Goal: Task Accomplishment & Management: Use online tool/utility

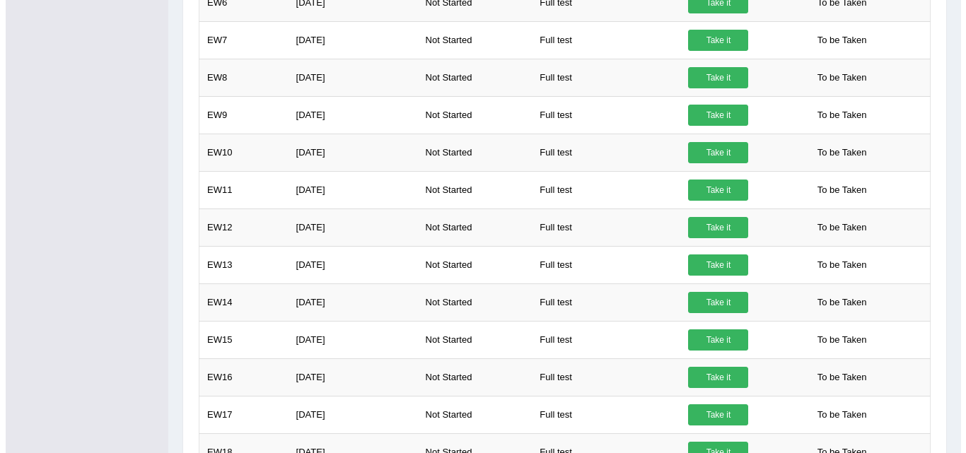
scroll to position [613, 0]
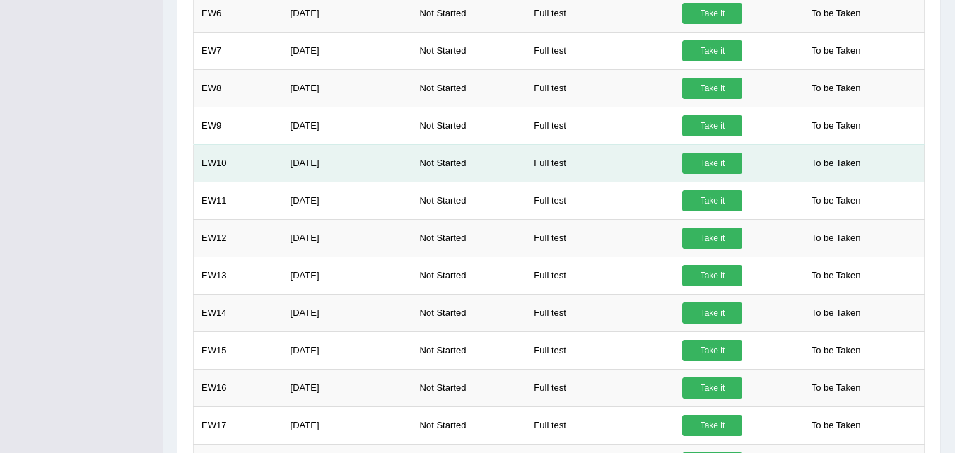
click at [707, 165] on link "Take it" at bounding box center [712, 163] width 60 height 21
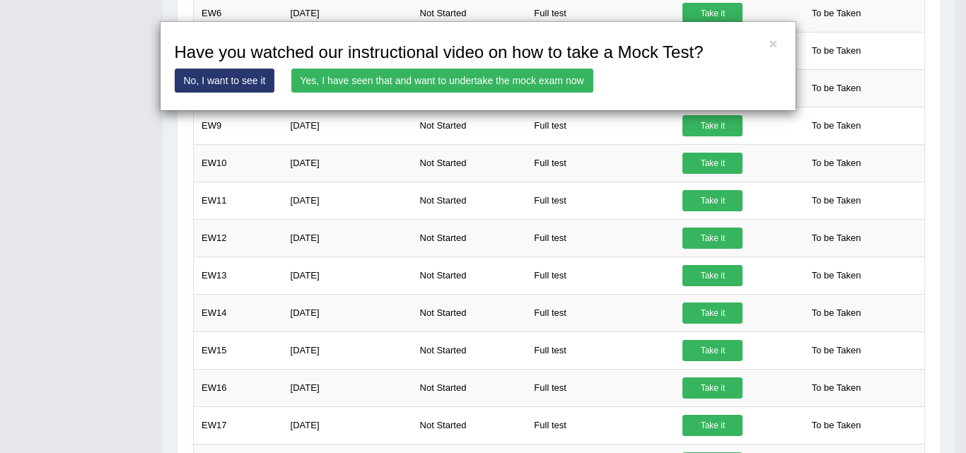
click at [495, 82] on link "Yes, I have seen that and want to undertake the mock exam now" at bounding box center [442, 81] width 302 height 24
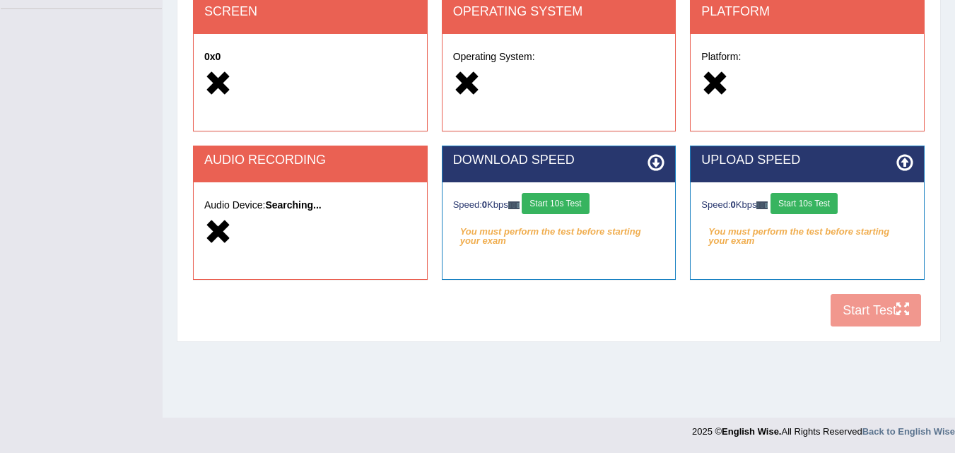
click at [812, 202] on button "Start 10s Test" at bounding box center [804, 203] width 67 height 21
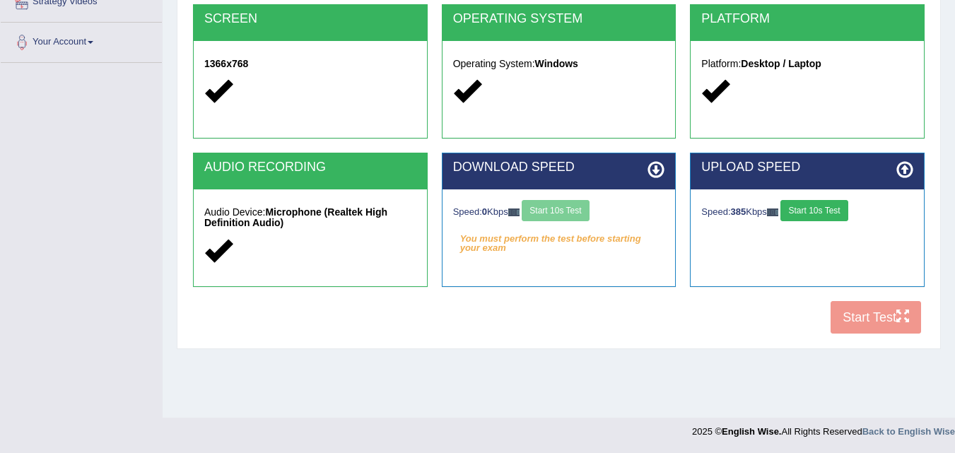
click at [823, 212] on button "Start 10s Test" at bounding box center [814, 210] width 67 height 21
click at [578, 212] on button "Start 10s Test" at bounding box center [555, 210] width 67 height 21
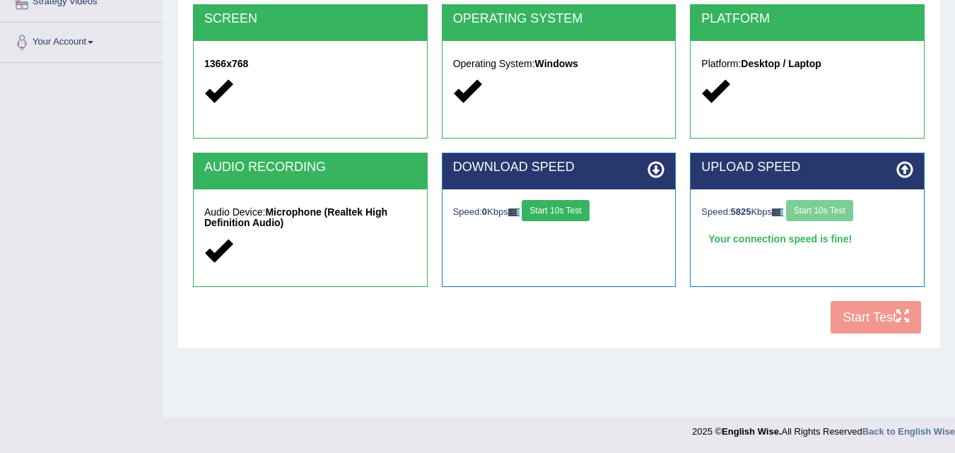
click at [578, 212] on button "Start 10s Test" at bounding box center [555, 210] width 67 height 21
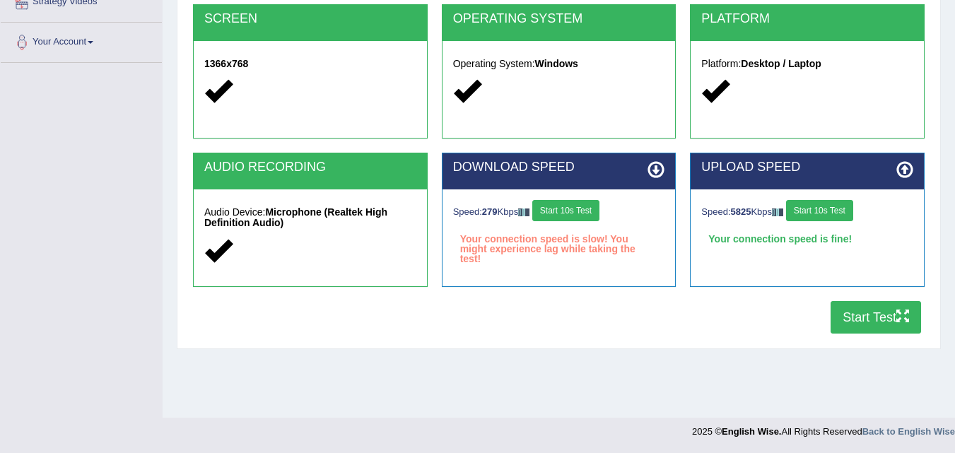
click at [568, 192] on div "Speed: 279 Kbps Start 10s Test Your connection speed is slow! You might experie…" at bounding box center [559, 224] width 233 height 71
click at [575, 217] on button "Start 10s Test" at bounding box center [565, 210] width 67 height 21
click at [562, 209] on button "Start 10s Test" at bounding box center [565, 210] width 67 height 21
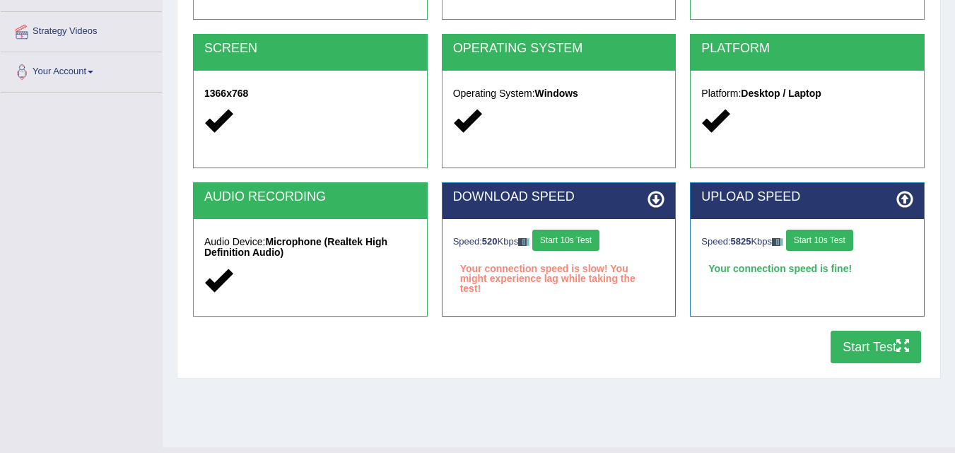
scroll to position [289, 0]
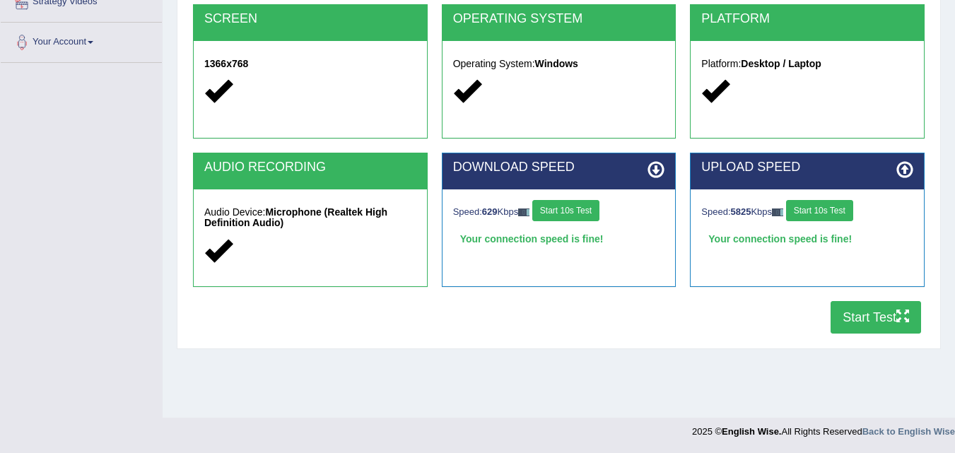
click at [860, 316] on button "Start Test" at bounding box center [876, 317] width 91 height 33
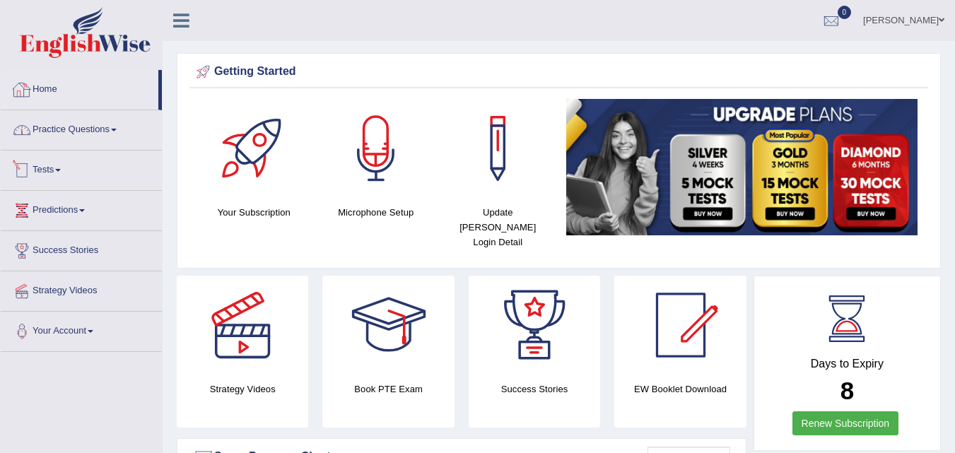
click at [59, 170] on link "Tests" at bounding box center [81, 168] width 161 height 35
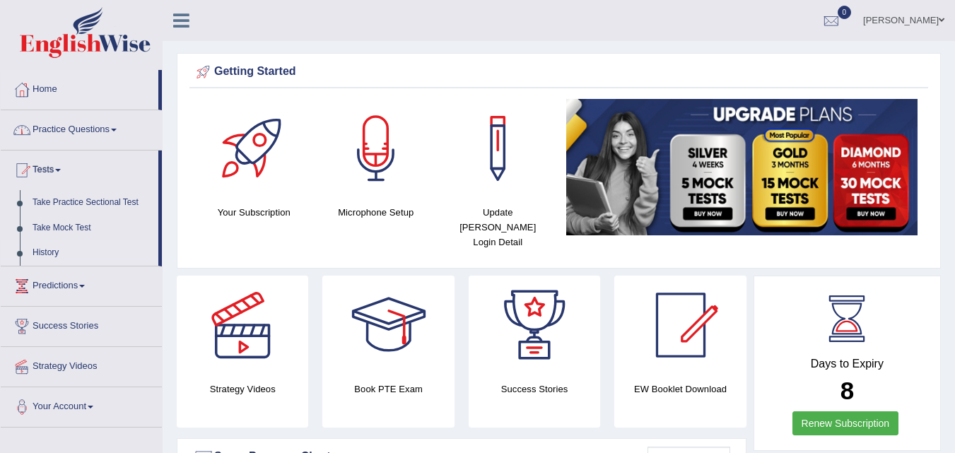
click at [67, 251] on link "History" at bounding box center [92, 252] width 132 height 25
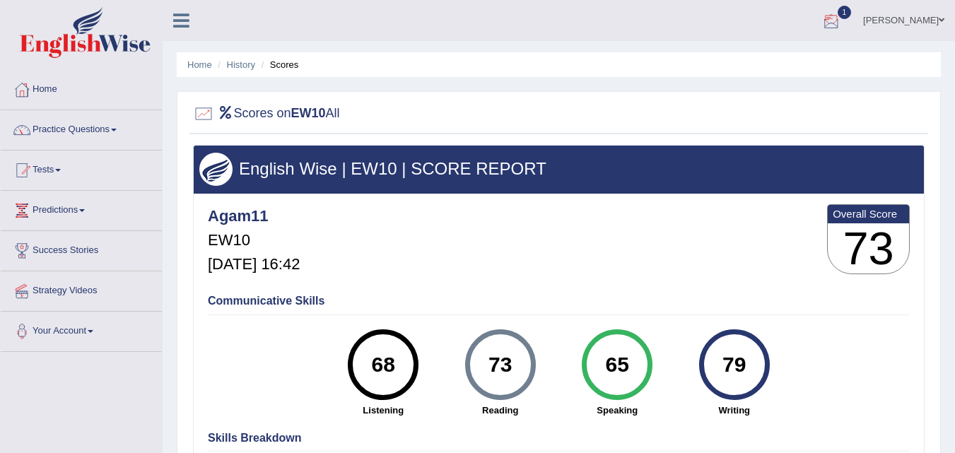
click at [842, 15] on div at bounding box center [831, 21] width 21 height 21
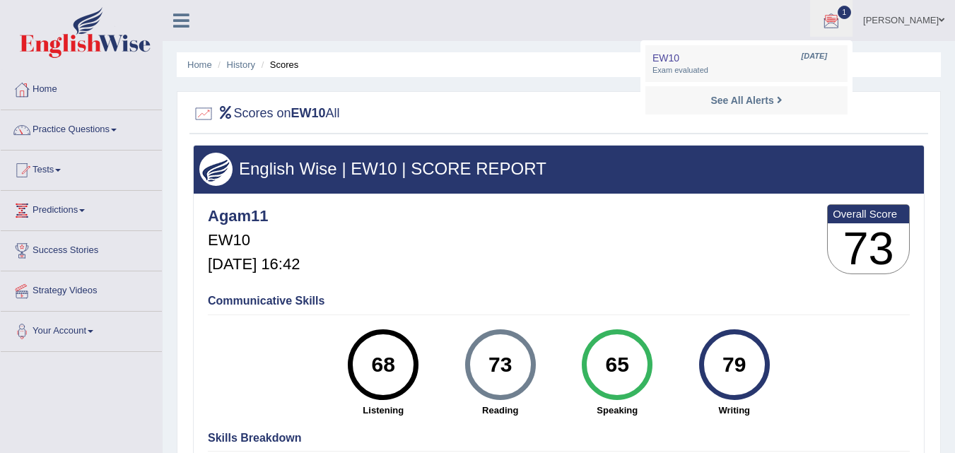
click at [605, 313] on div "Communicative Skills 68 Listening 73 Reading 65 Speaking 79 Writing" at bounding box center [558, 355] width 709 height 134
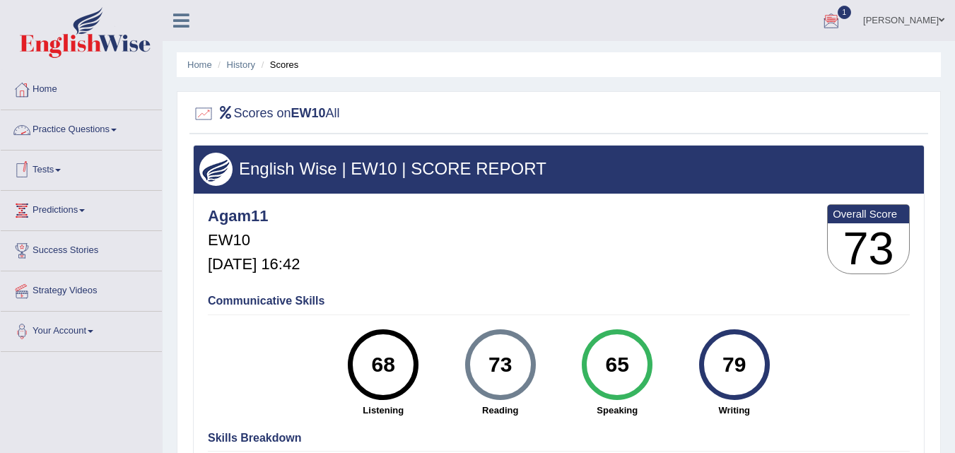
click at [63, 172] on link "Tests" at bounding box center [81, 168] width 161 height 35
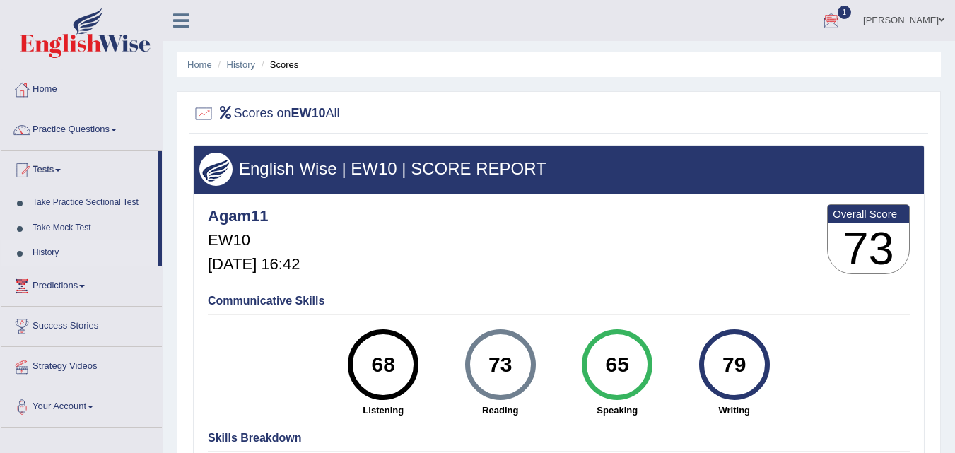
click at [53, 252] on link "History" at bounding box center [92, 252] width 132 height 25
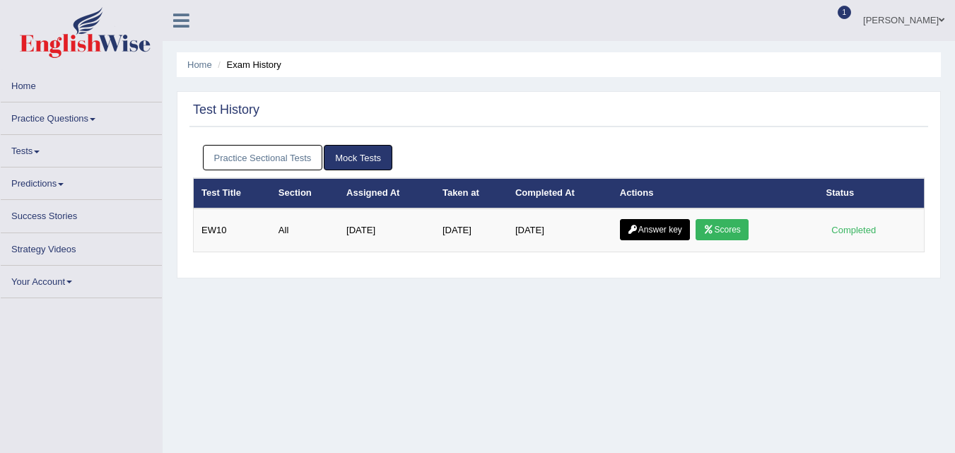
click at [654, 234] on link "Answer key" at bounding box center [655, 229] width 70 height 21
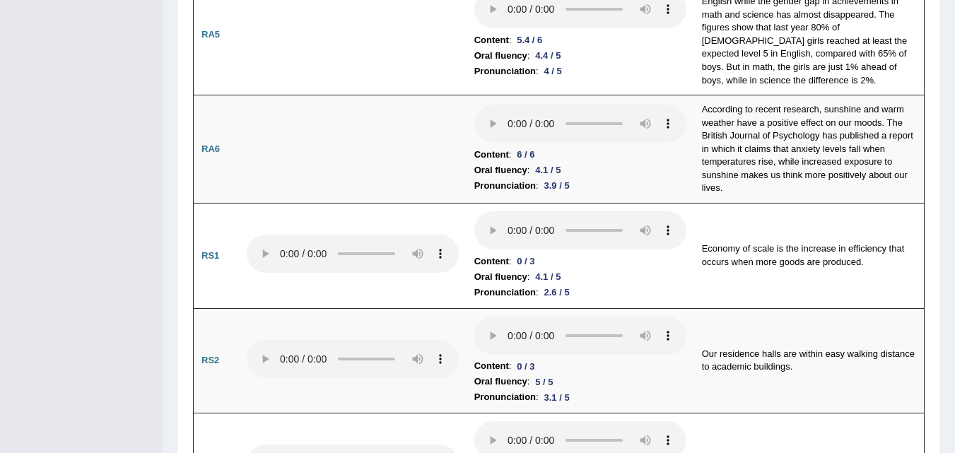
scroll to position [775, 0]
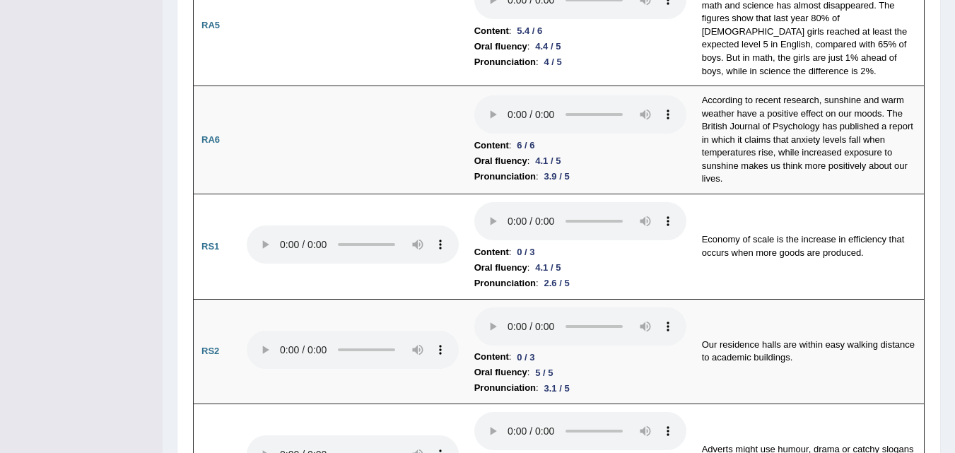
drag, startPoint x: 962, startPoint y: 160, endPoint x: 949, endPoint y: 95, distance: 67.1
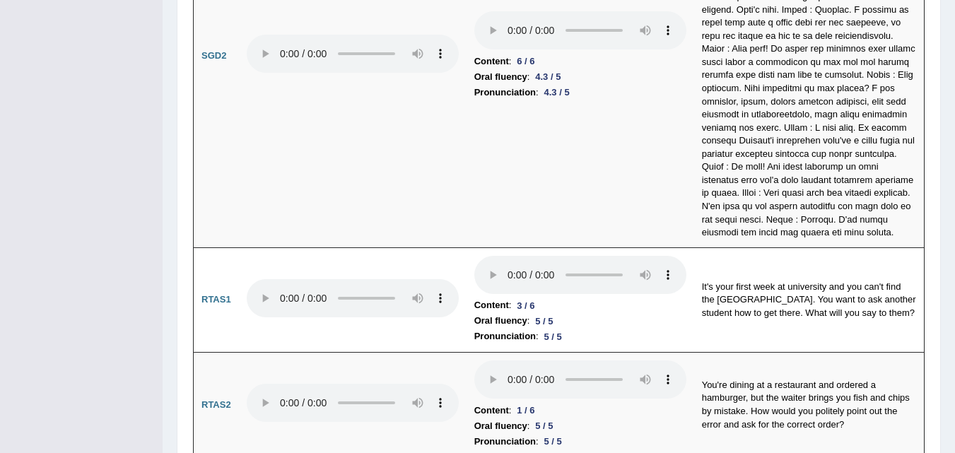
scroll to position [0, 0]
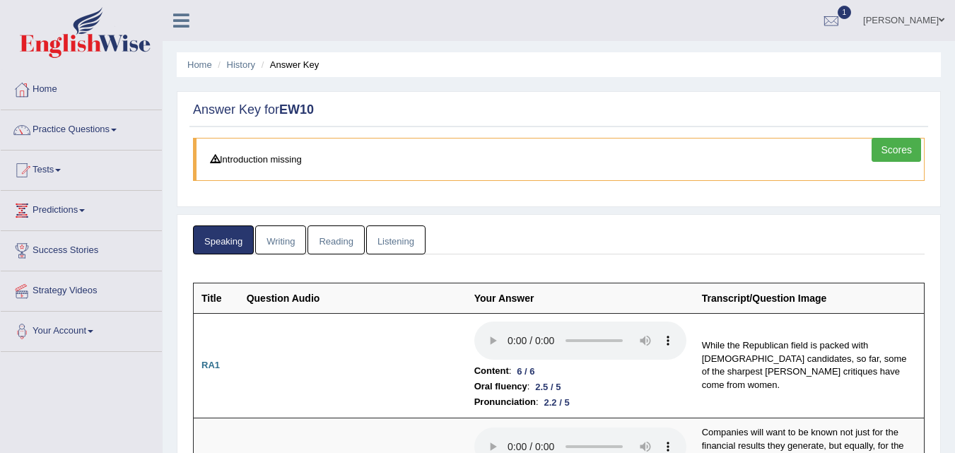
click at [287, 237] on link "Writing" at bounding box center [280, 240] width 51 height 29
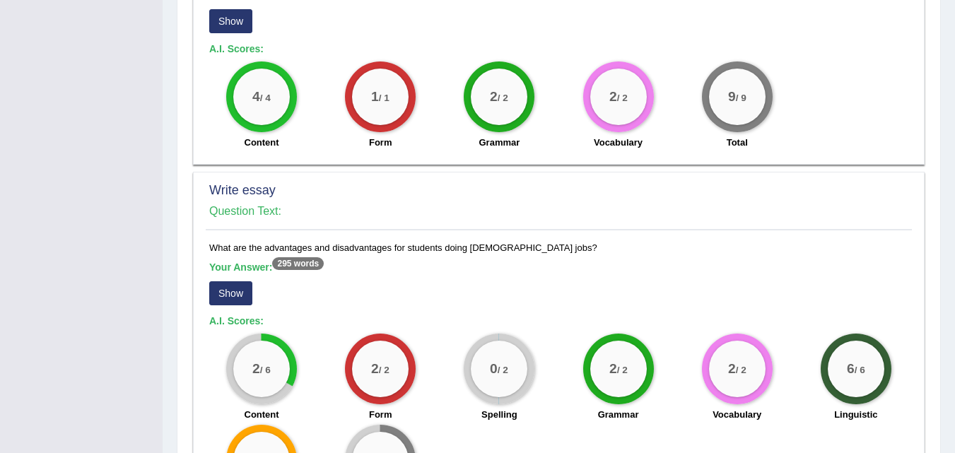
scroll to position [1016, 0]
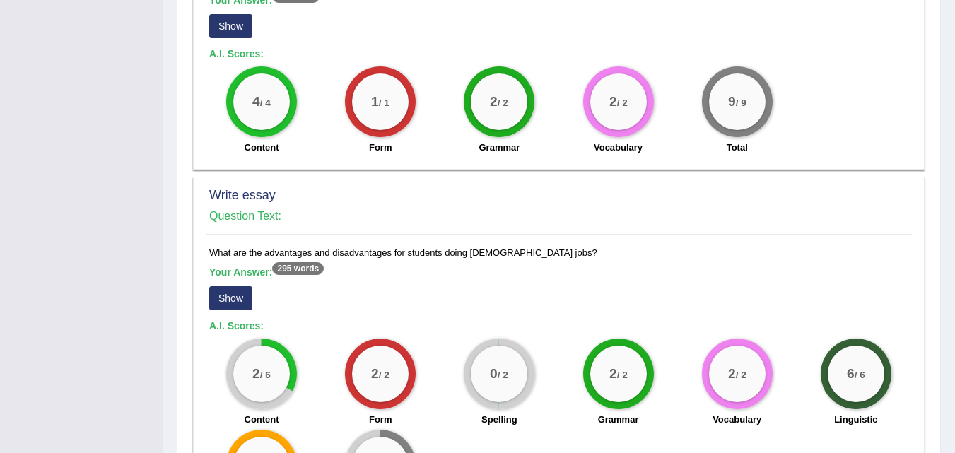
click at [237, 286] on button "Show" at bounding box center [230, 298] width 43 height 24
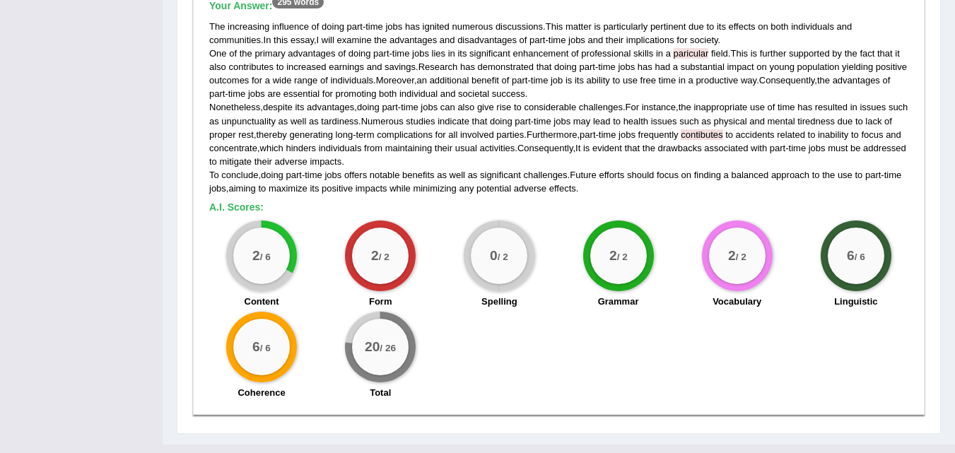
scroll to position [0, 0]
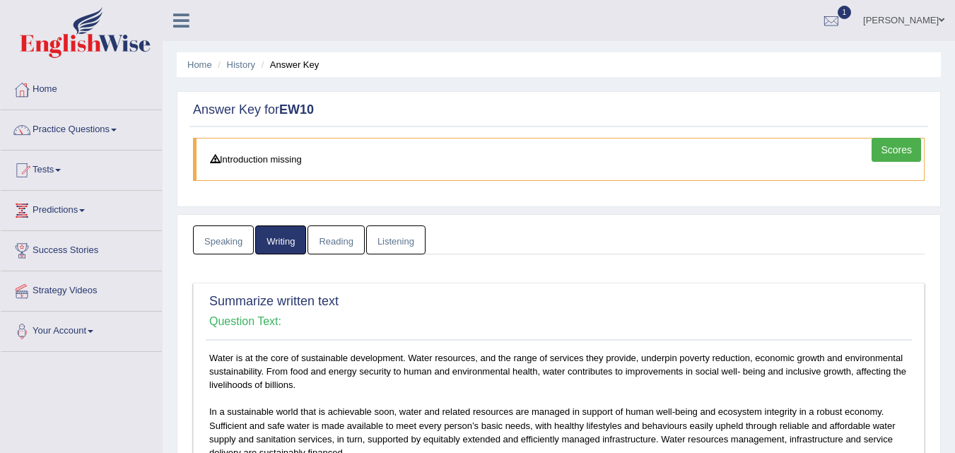
click at [342, 241] on link "Reading" at bounding box center [336, 240] width 57 height 29
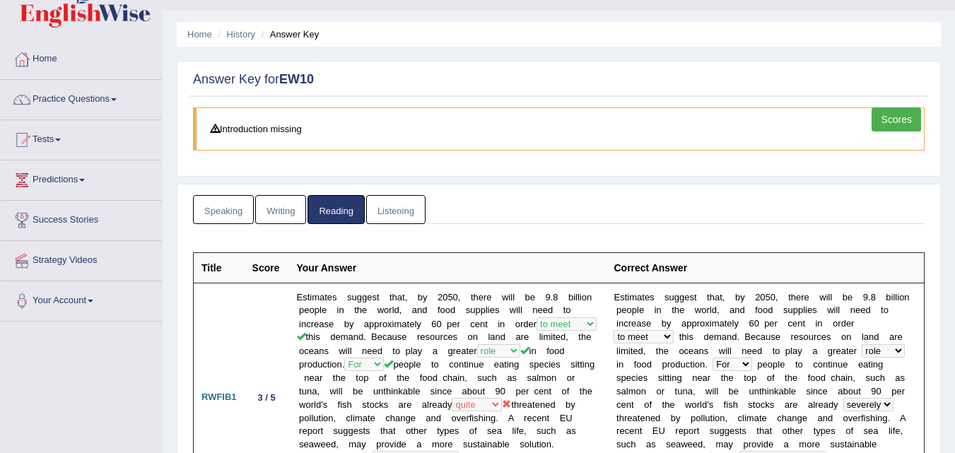
scroll to position [12, 0]
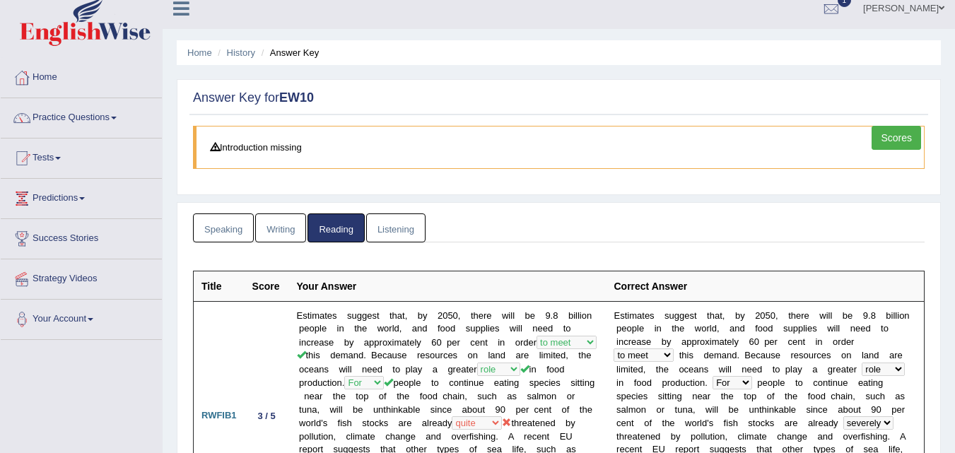
click at [388, 228] on link "Listening" at bounding box center [395, 228] width 59 height 29
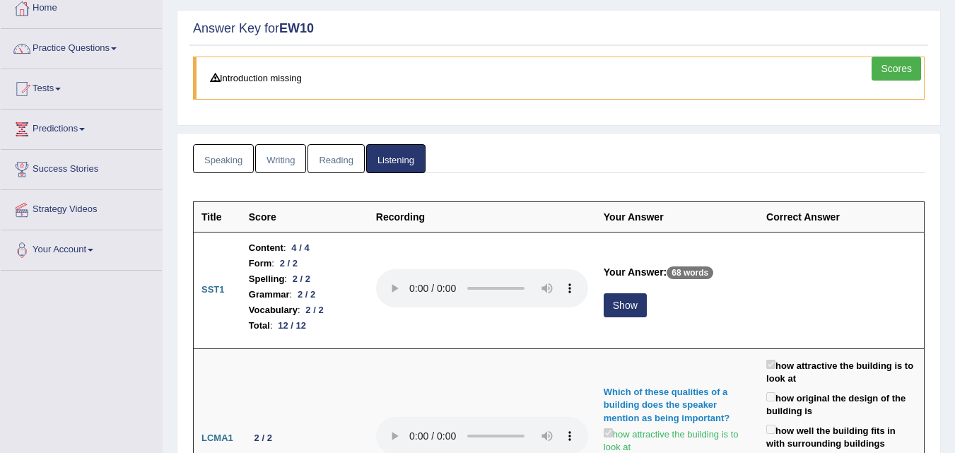
scroll to position [67, 0]
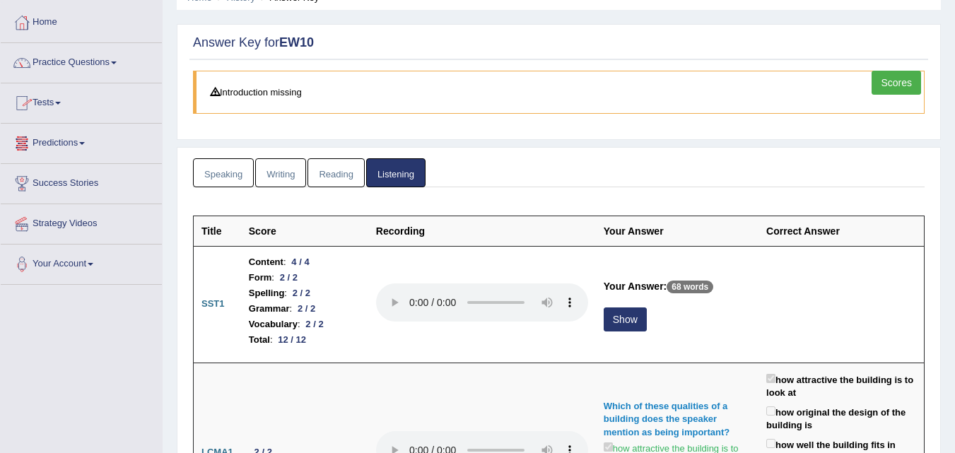
click at [57, 98] on link "Tests" at bounding box center [81, 100] width 161 height 35
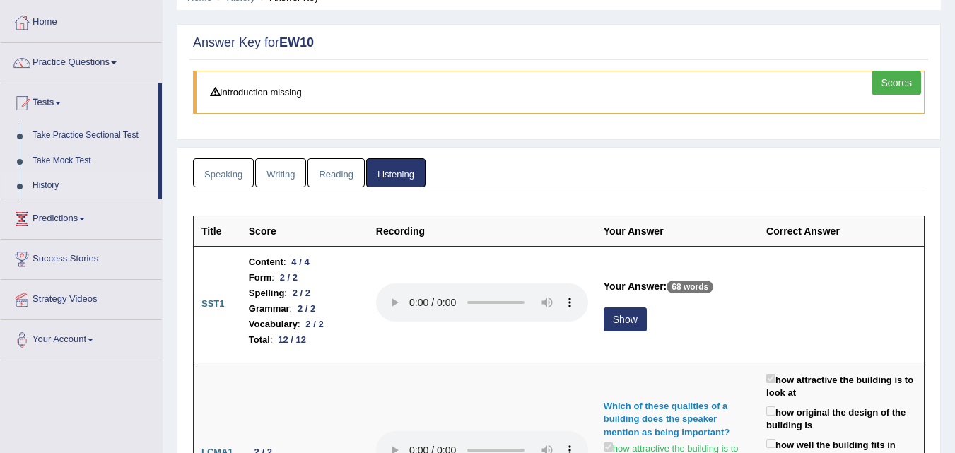
click at [61, 179] on link "History" at bounding box center [92, 185] width 132 height 25
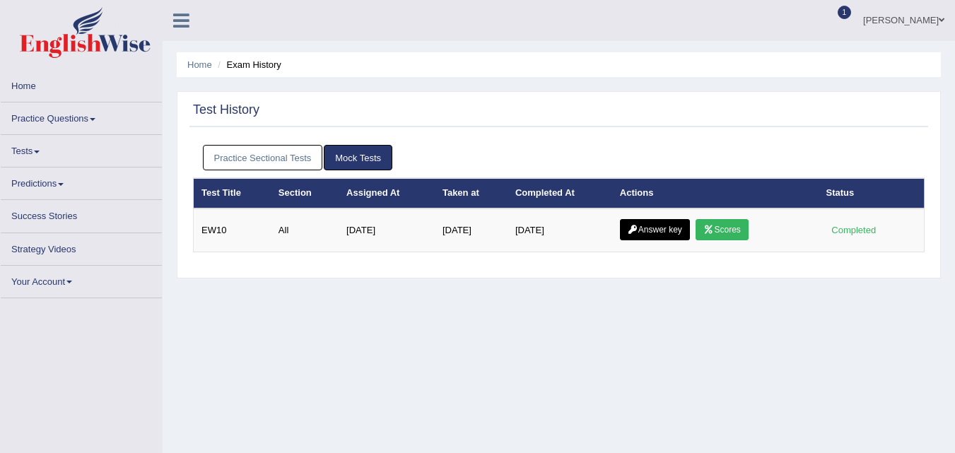
click at [713, 235] on link "Scores" at bounding box center [722, 229] width 52 height 21
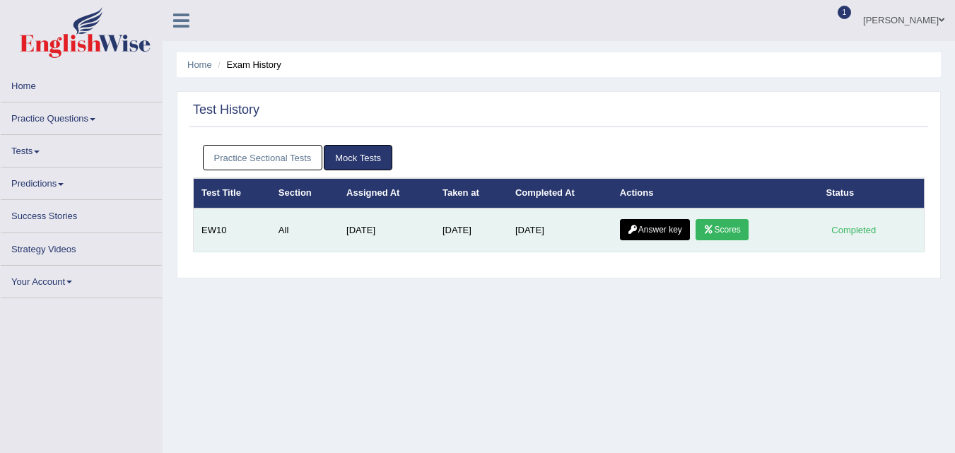
click at [728, 233] on link "Scores" at bounding box center [722, 229] width 52 height 21
click at [739, 225] on link "Scores" at bounding box center [722, 229] width 52 height 21
click at [727, 228] on link "Scores" at bounding box center [722, 229] width 52 height 21
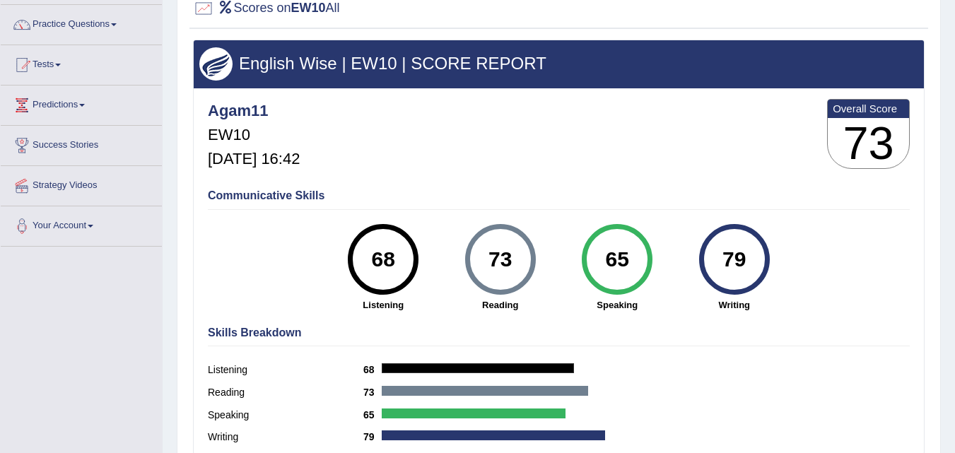
scroll to position [104, 0]
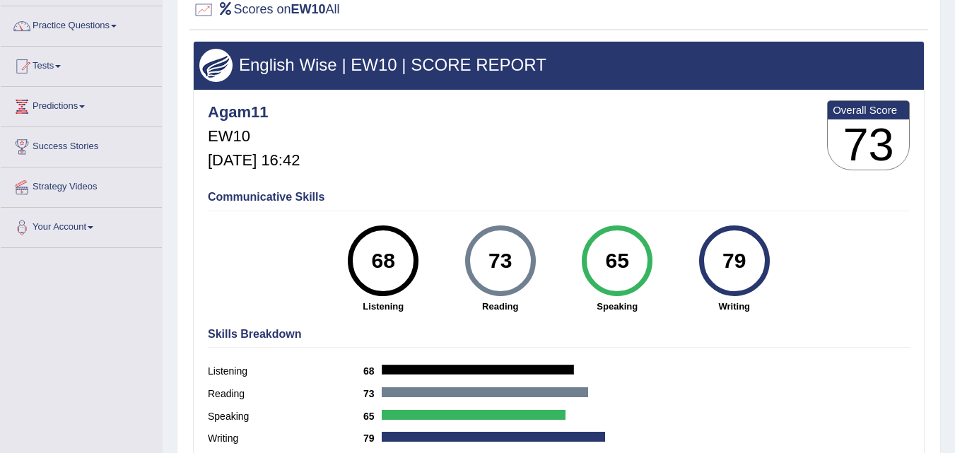
drag, startPoint x: 961, startPoint y: 144, endPoint x: 964, endPoint y: 204, distance: 60.2
click at [954, 204] on html "Toggle navigation Home Practice Questions Speaking Practice Read Aloud Repeat S…" at bounding box center [477, 122] width 955 height 453
